Goal: Task Accomplishment & Management: Use online tool/utility

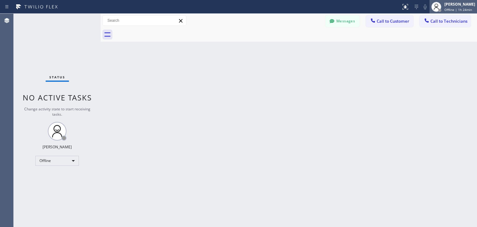
click at [453, 10] on span "Offline | 1h 24min" at bounding box center [458, 9] width 28 height 4
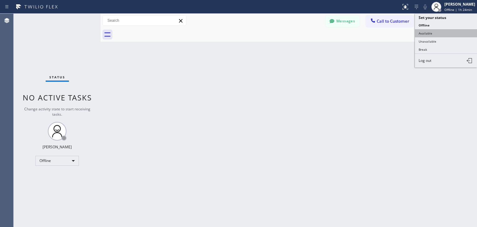
click at [444, 34] on button "Available" at bounding box center [446, 33] width 62 height 8
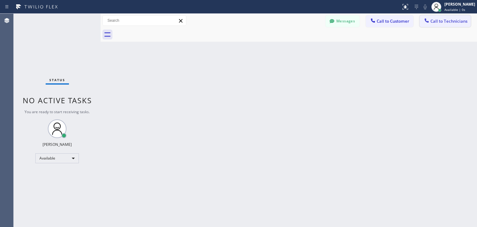
click at [462, 18] on span "Call to Technicians" at bounding box center [448, 21] width 37 height 6
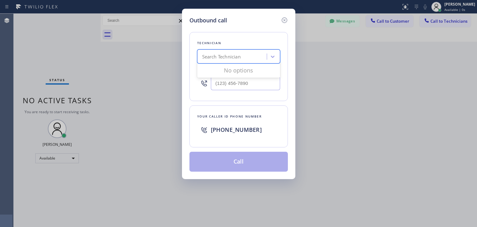
click at [236, 56] on div "Search Technician" at bounding box center [221, 56] width 38 height 7
type input "ibragim"
click at [242, 70] on div "Ibragim Luganov" at bounding box center [238, 69] width 83 height 11
type input "(619) 496-3164"
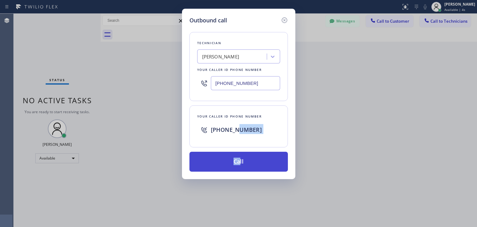
drag, startPoint x: 238, startPoint y: 147, endPoint x: 241, endPoint y: 163, distance: 17.0
click at [241, 163] on div "Technician Ibragim Luganov Your caller id phone number (619) 496-3164 Your call…" at bounding box center [238, 98] width 98 height 147
click at [241, 163] on button "Call" at bounding box center [238, 161] width 98 height 20
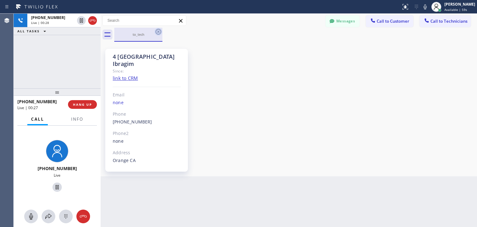
click at [161, 31] on icon at bounding box center [158, 31] width 7 height 7
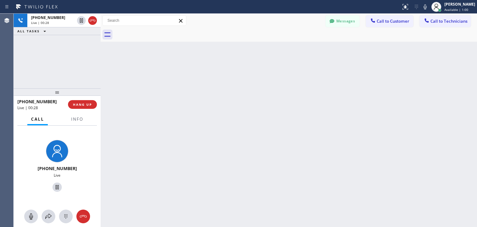
click at [161, 31] on div at bounding box center [295, 35] width 363 height 14
click at [88, 103] on span "HANG UP" at bounding box center [82, 104] width 19 height 4
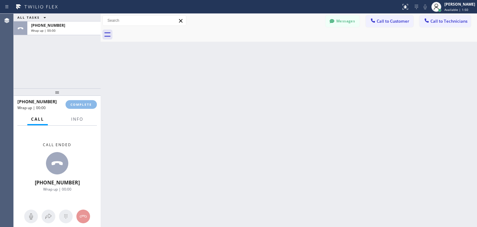
click at [294, 226] on html "Status report No issues detected If you experience an issue, please download th…" at bounding box center [238, 113] width 477 height 227
click at [445, 21] on span "Call to Technicians" at bounding box center [448, 21] width 37 height 6
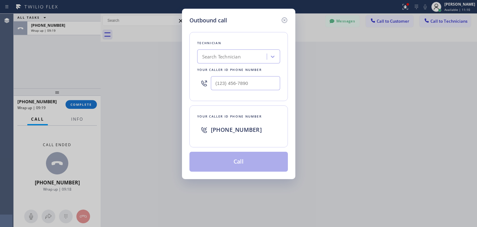
click at [245, 55] on div "Search Technician" at bounding box center [233, 56] width 68 height 11
type input "ш"
click at [239, 54] on div "Search Technician" at bounding box center [221, 56] width 38 height 7
type input "ibragim"
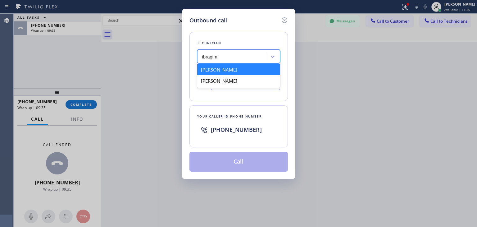
click at [258, 74] on div "Ibragim Luganov" at bounding box center [238, 69] width 83 height 11
type input "(619) 496-3164"
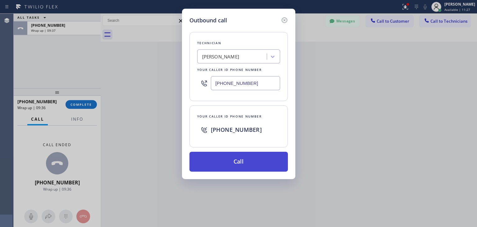
click at [235, 167] on button "Call" at bounding box center [238, 161] width 98 height 20
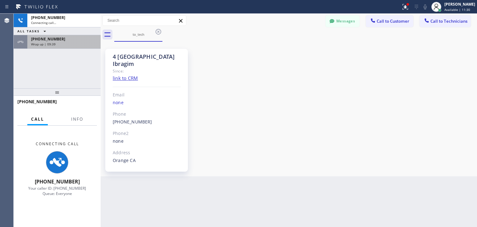
click at [76, 39] on div "+16194963164" at bounding box center [64, 38] width 66 height 5
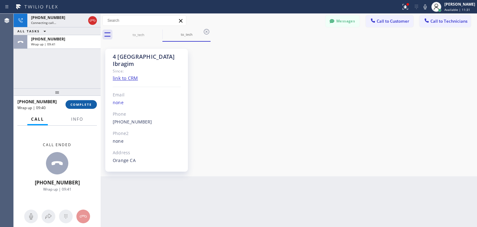
click at [82, 104] on span "COMPLETE" at bounding box center [80, 104] width 21 height 4
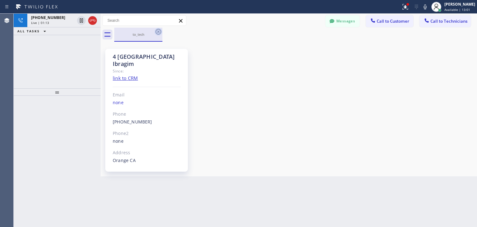
click at [157, 32] on icon at bounding box center [158, 31] width 7 height 7
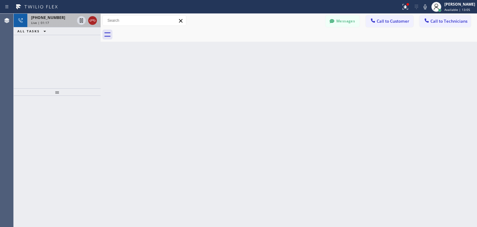
click at [94, 20] on icon at bounding box center [92, 20] width 7 height 7
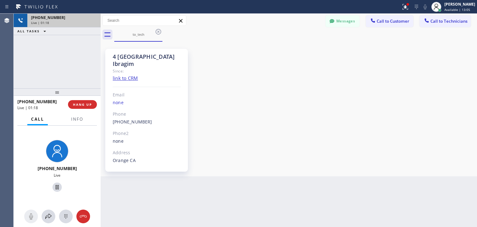
click at [94, 20] on div "Live | 01:18" at bounding box center [64, 22] width 66 height 4
drag, startPoint x: 94, startPoint y: 20, endPoint x: 401, endPoint y: -27, distance: 310.3
